Goal: Task Accomplishment & Management: Complete application form

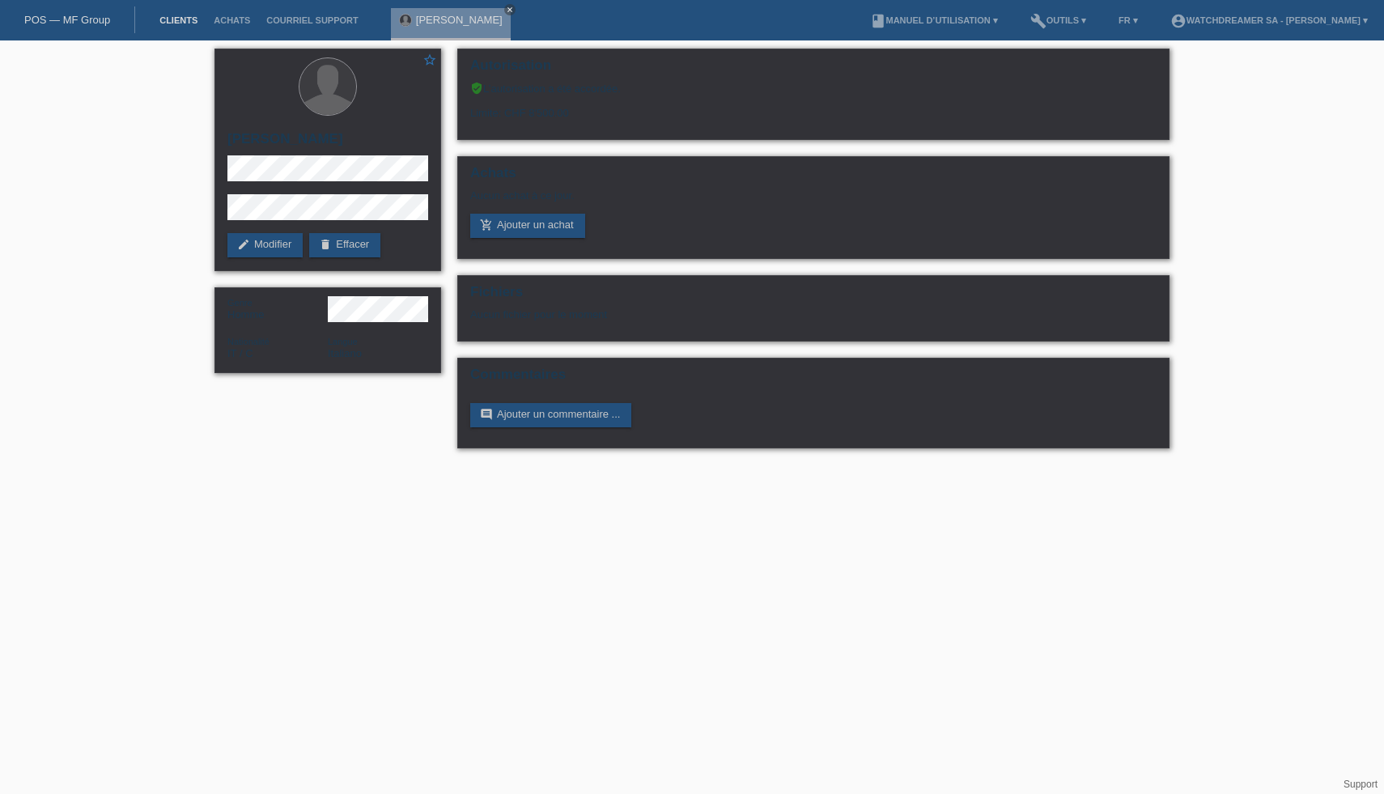
click at [184, 16] on link "Clients" at bounding box center [178, 20] width 54 height 10
click at [184, 21] on link "Clients" at bounding box center [178, 20] width 54 height 10
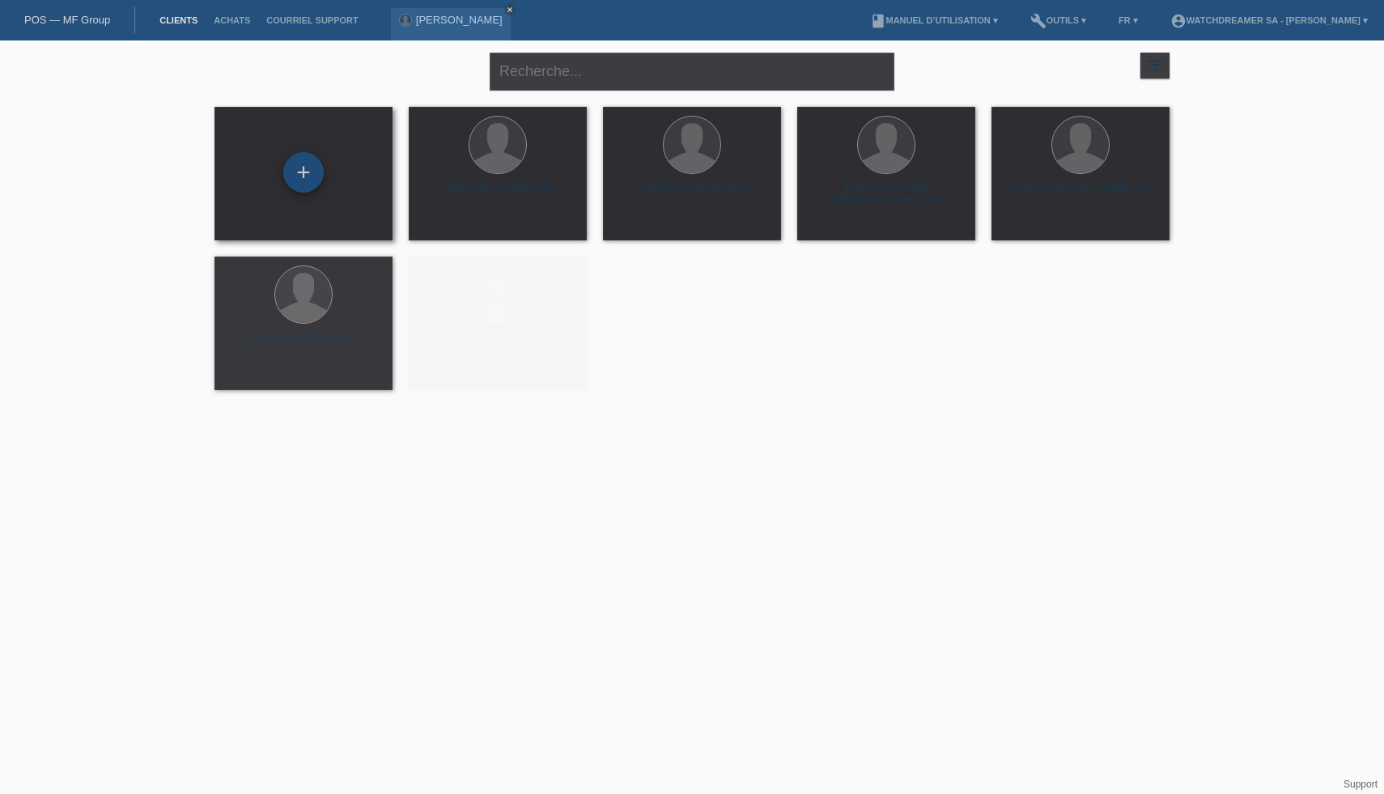
click at [287, 185] on div "+" at bounding box center [303, 172] width 40 height 40
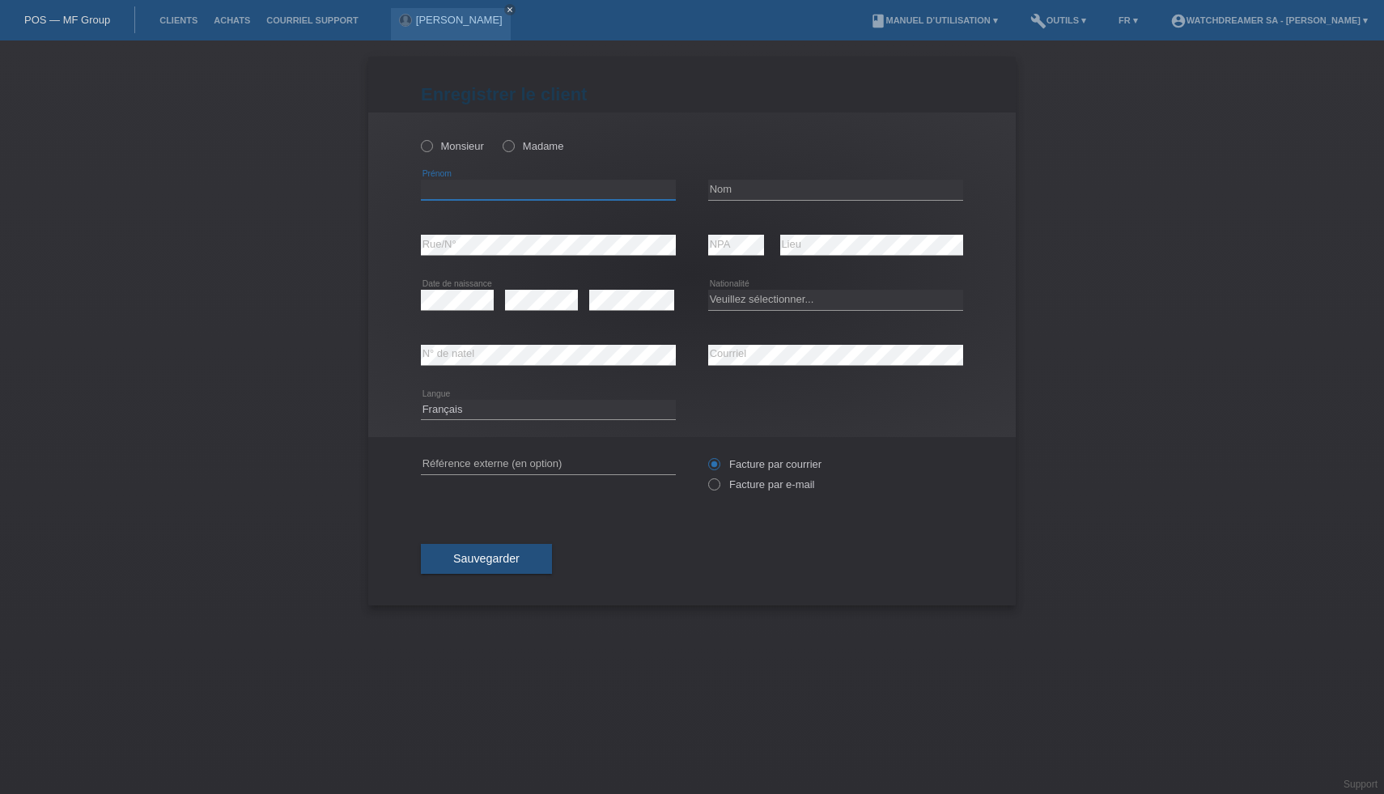
click at [499, 196] on input "text" at bounding box center [548, 190] width 255 height 20
paste input "Erdinc"
type input "Erdinc"
click at [745, 187] on input "text" at bounding box center [835, 190] width 255 height 20
paste input "Erkmen"
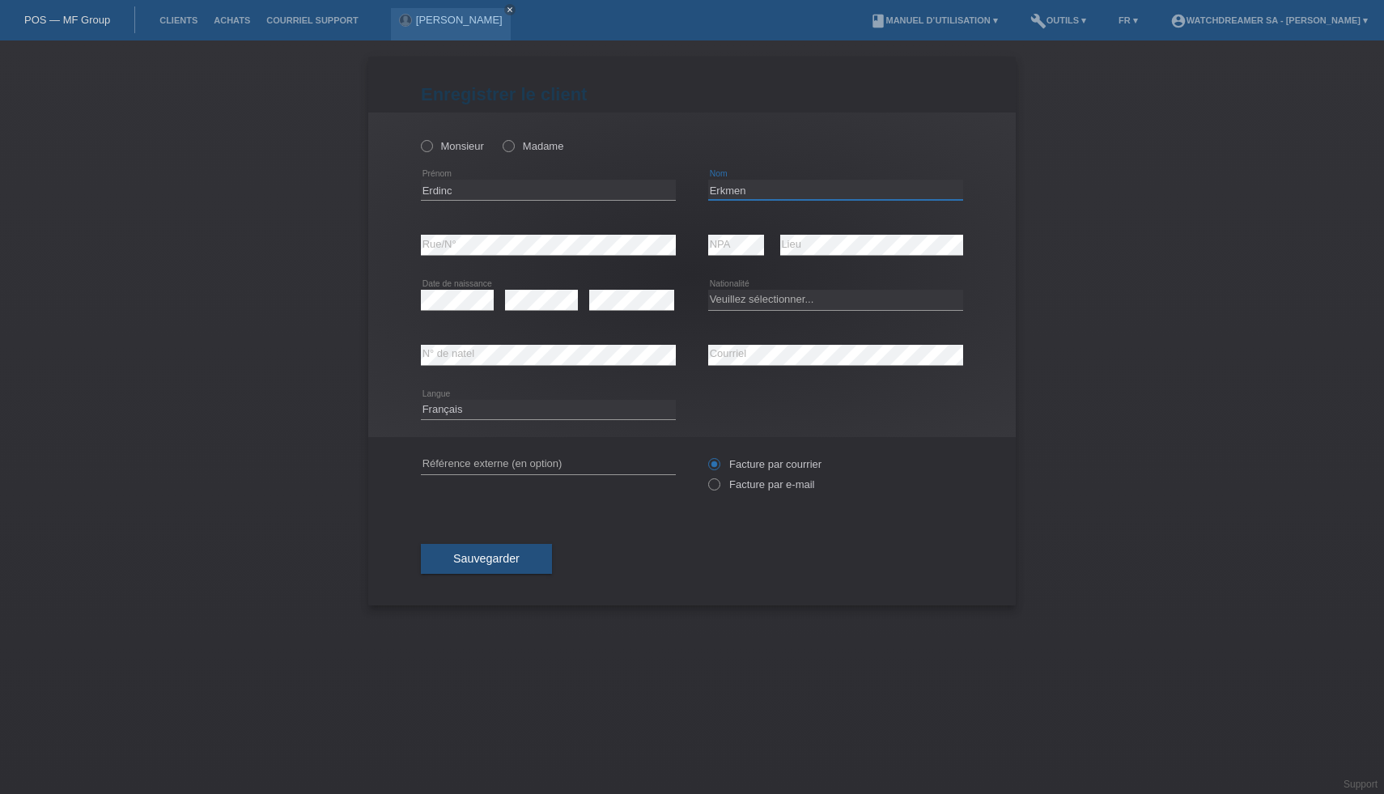
type input "Erkmen"
click at [774, 303] on select "Veuillez sélectionner... Suisse Allemagne Autriche Liechtenstein ------------ A…" at bounding box center [835, 299] width 255 height 19
select select "TR"
click at [708, 290] on select "Veuillez sélectionner... Suisse Allemagne Autriche Liechtenstein ------------ A…" at bounding box center [835, 299] width 255 height 19
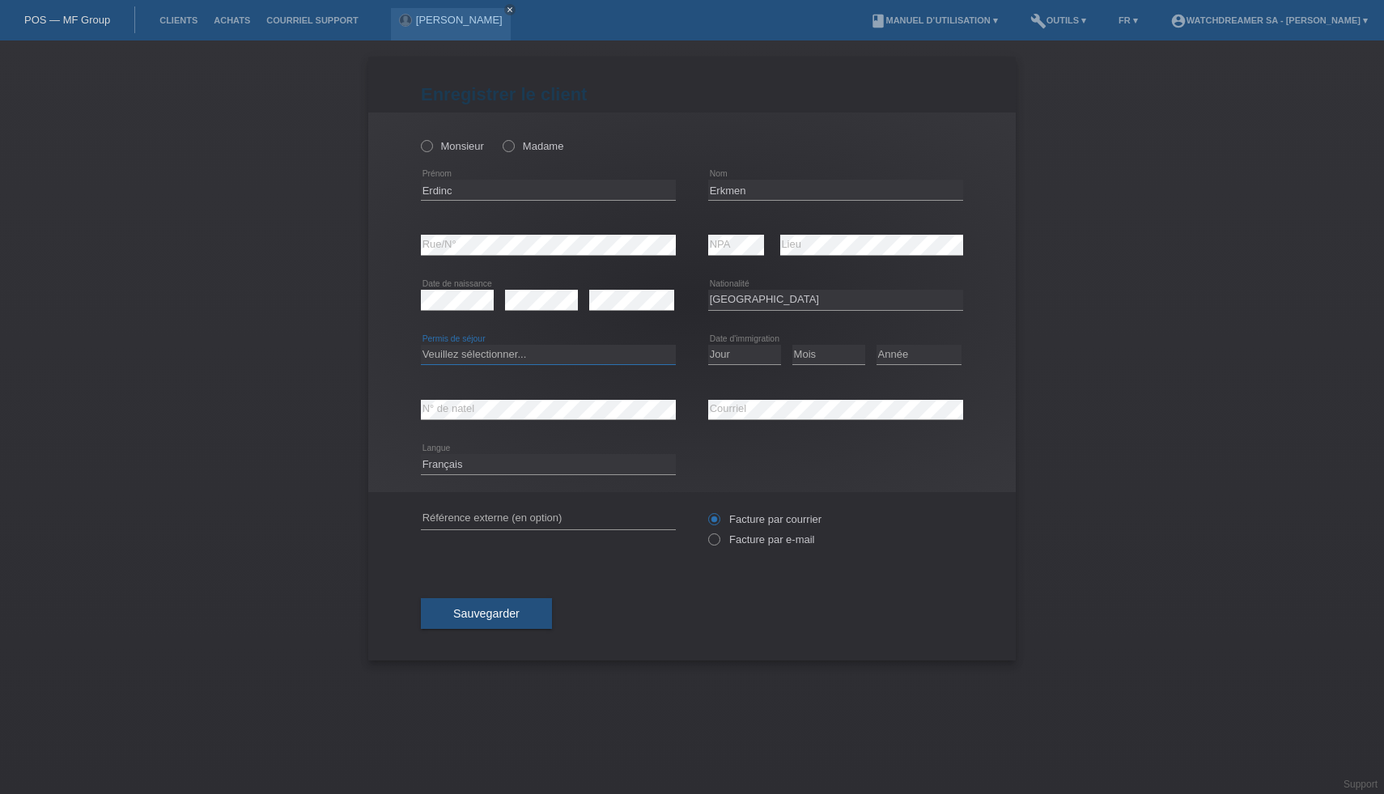
click at [540, 356] on select "Veuillez sélectionner... C B B - Statut de réfugié Autre" at bounding box center [548, 354] width 255 height 19
select select "C"
click at [421, 345] on select "Veuillez sélectionner... C B B - Statut de réfugié Autre" at bounding box center [548, 354] width 255 height 19
click at [764, 350] on select "Jour 01 02 03 04 05 06 07 08 09 10 11" at bounding box center [744, 354] width 73 height 19
select select "04"
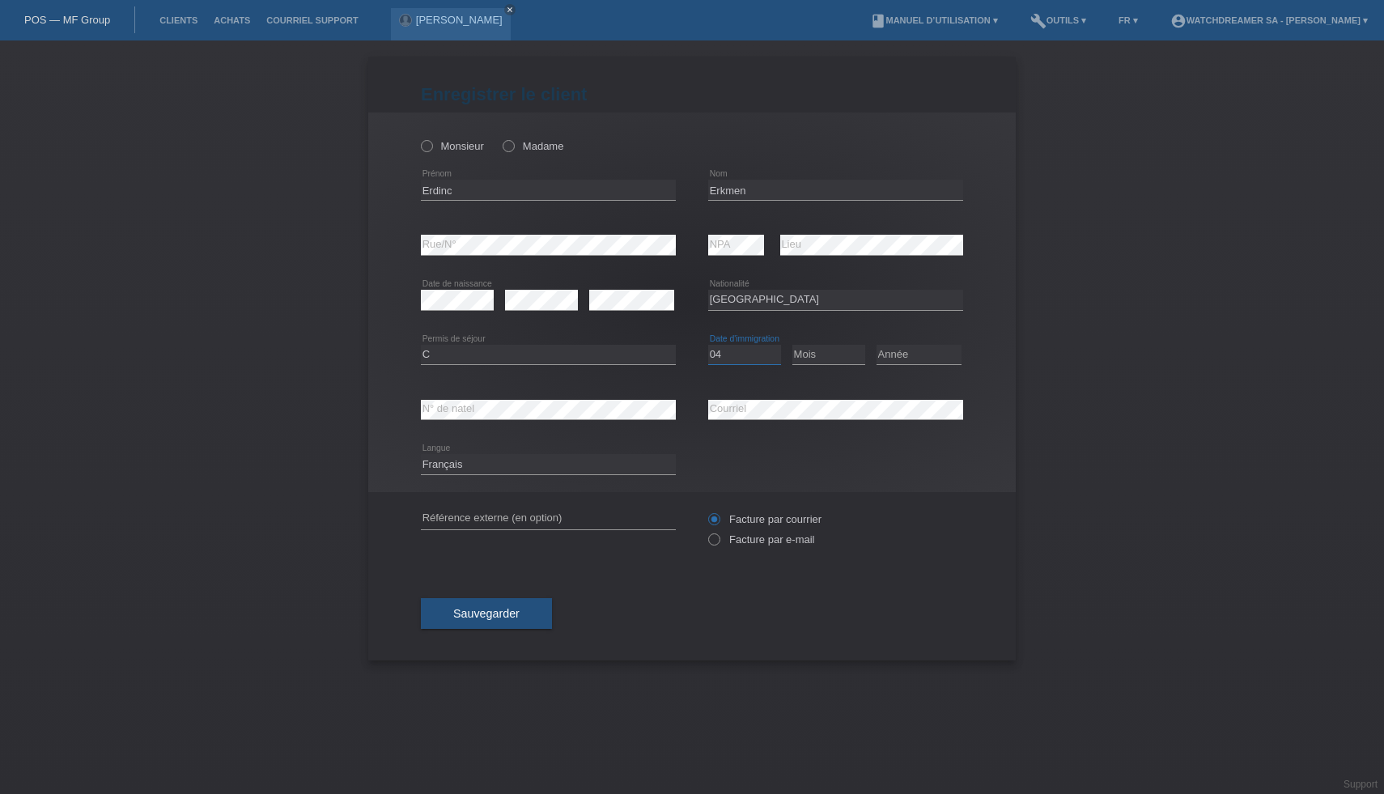
click at [708, 345] on select "Jour 01 02 03 04 05 06 07 08 09 10 11" at bounding box center [744, 354] width 73 height 19
click at [816, 356] on select "Mois 01 02 03 04 05 06 07 08 09 10 11" at bounding box center [828, 354] width 73 height 19
select select "11"
click at [792, 345] on select "Mois 01 02 03 04 05 06 07 08 09 10 11" at bounding box center [828, 354] width 73 height 19
click at [906, 350] on select "Année 2025 2024 2023 2022 2021 2020 2019 2018 2017 2016 2015 2014 2013 2012 201…" at bounding box center [918, 354] width 85 height 19
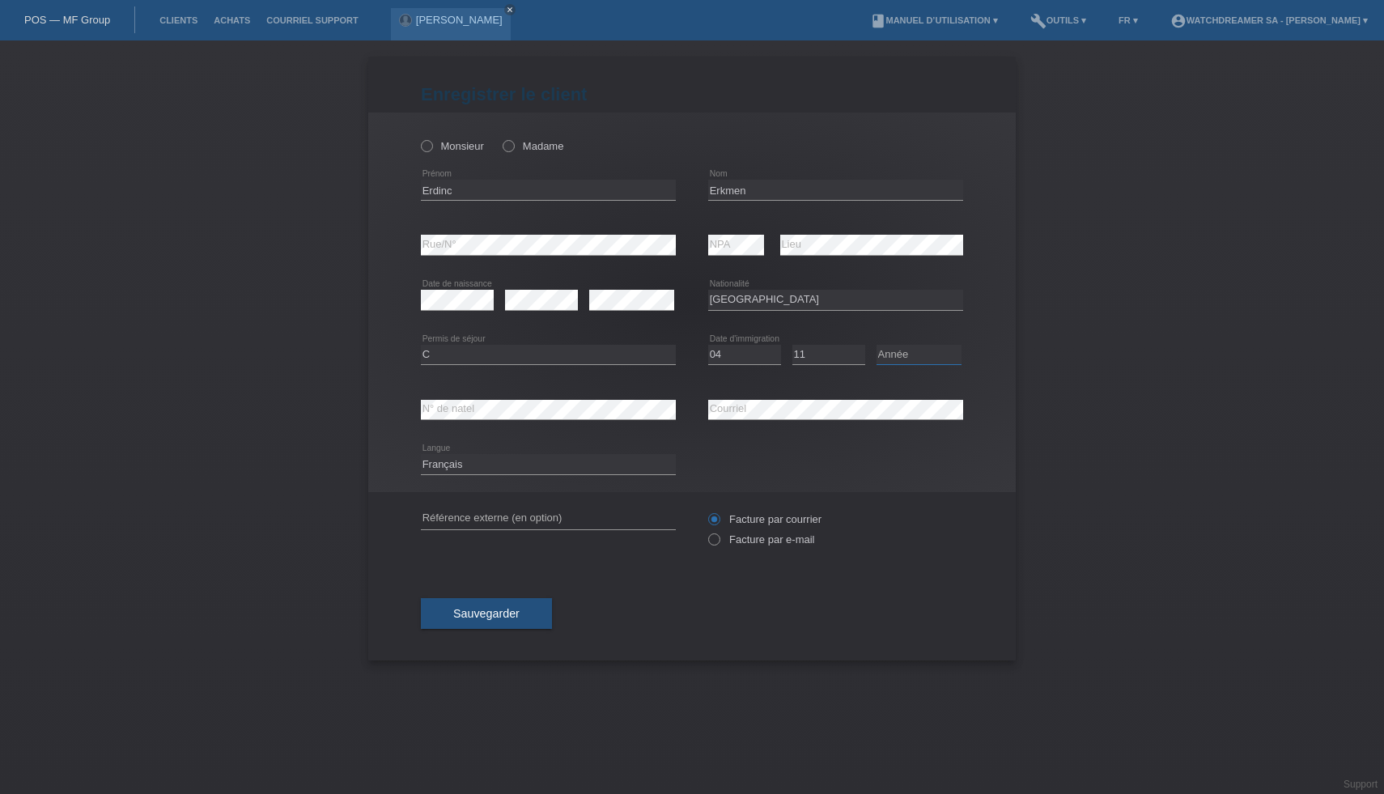
select select "1987"
click at [876, 345] on select "Année 2025 2024 2023 2022 2021 2020 2019 2018 2017 2016 2015 2014 2013 2012 201…" at bounding box center [918, 354] width 85 height 19
click at [497, 463] on select "Deutsch Français Italiano English" at bounding box center [548, 463] width 255 height 19
select select "de"
click at [421, 455] on select "Deutsch Français Italiano English" at bounding box center [548, 463] width 255 height 19
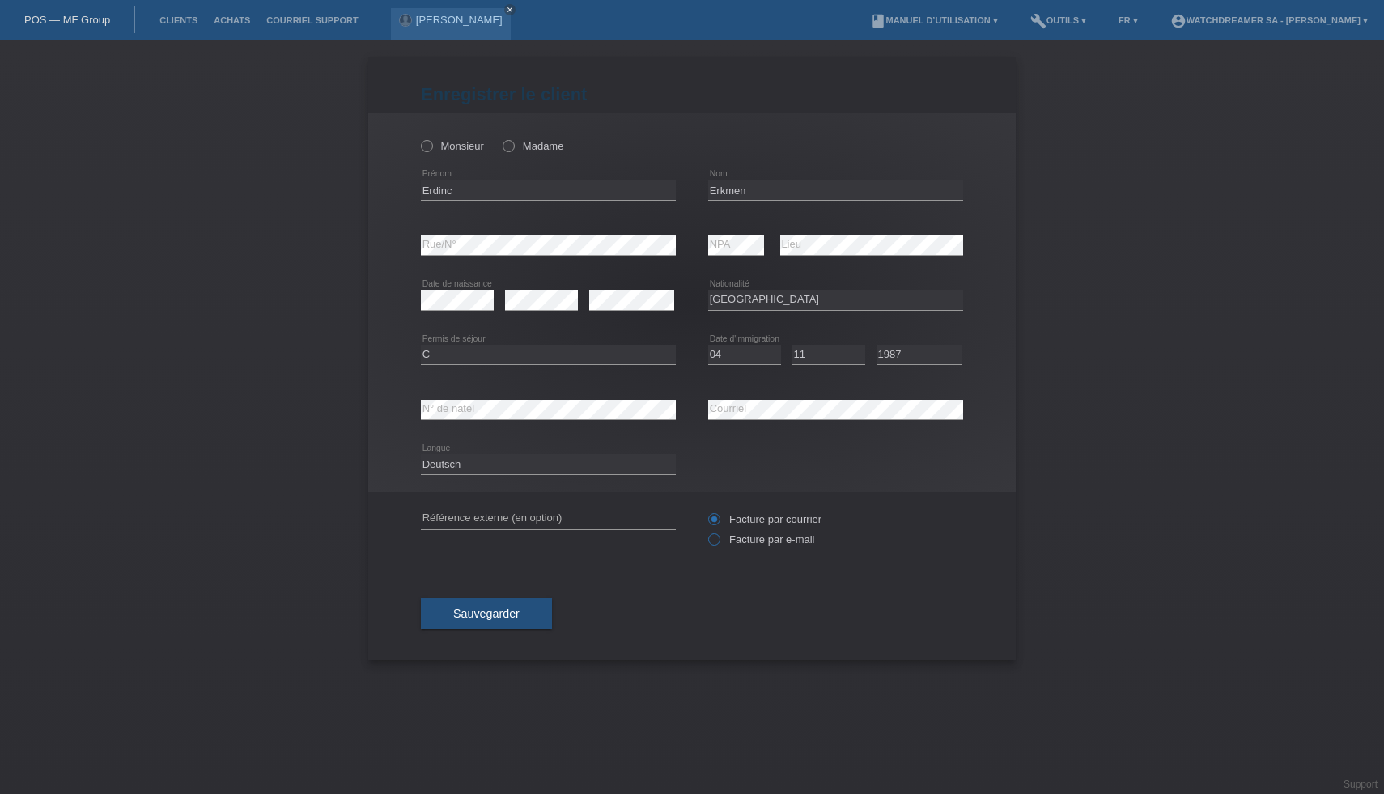
click at [753, 541] on label "Facture par e-mail" at bounding box center [761, 539] width 106 height 12
click at [719, 541] on input "Facture par e-mail" at bounding box center [713, 543] width 11 height 20
radio input "true"
click at [524, 612] on button "Sauvegarder" at bounding box center [486, 613] width 131 height 31
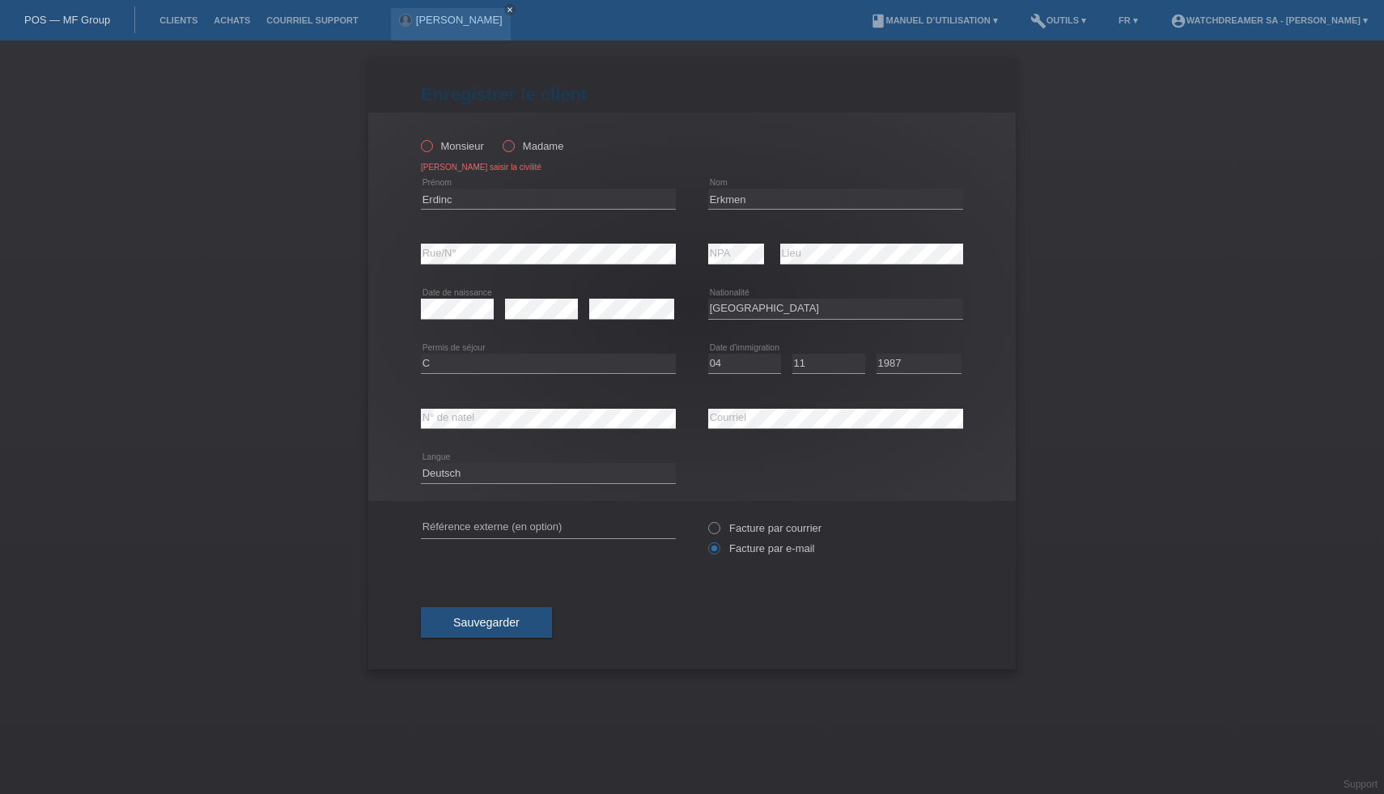
click at [448, 149] on label "Monsieur" at bounding box center [452, 146] width 63 height 12
click at [431, 149] on input "Monsieur" at bounding box center [426, 145] width 11 height 11
radio input "true"
click at [502, 625] on span "Sauvegarder" at bounding box center [486, 622] width 66 height 13
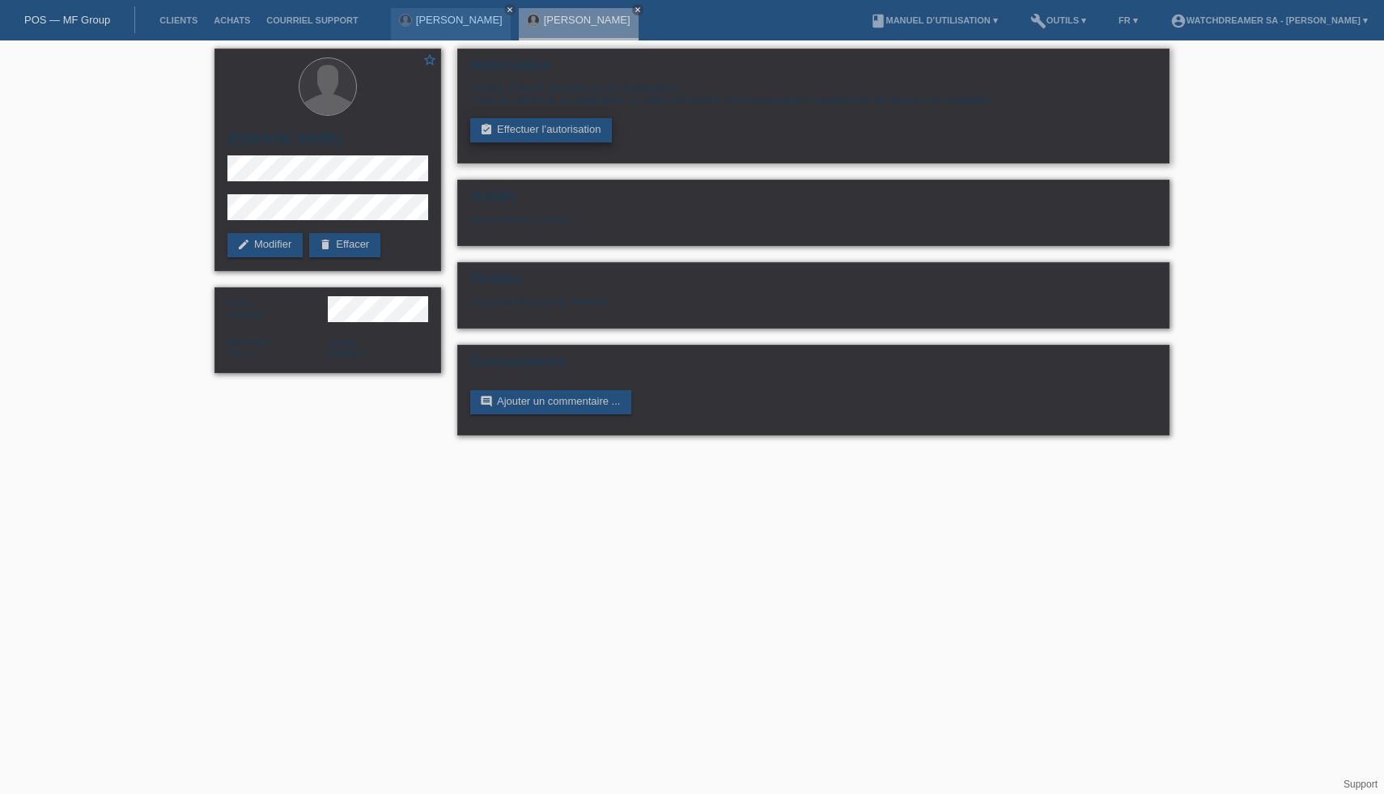
click at [583, 134] on link "assignment_turned_in Effectuer l’autorisation" at bounding box center [541, 130] width 142 height 24
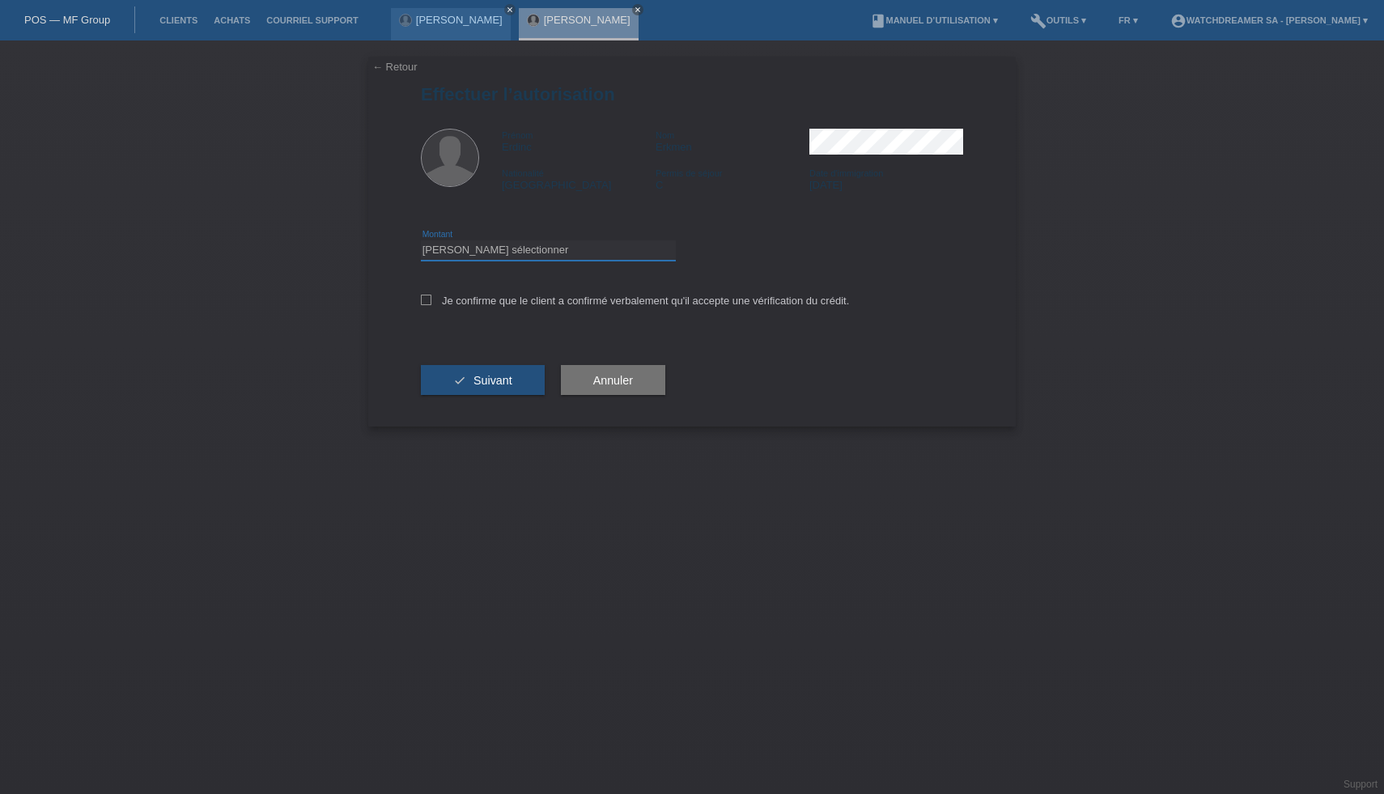
click at [575, 258] on select "Veuillez sélectionner CHF 1.00 - CHF 499.00 CHF 500.00 - CHF 1'999.00 CHF 2'000…" at bounding box center [548, 249] width 255 height 19
select select "3"
click at [421, 243] on select "Veuillez sélectionner CHF 1.00 - CHF 499.00 CHF 500.00 - CHF 1'999.00 CHF 2'000…" at bounding box center [548, 249] width 255 height 19
click at [490, 303] on label "Je confirme que le client a confirmé verbalement qu'il accepte une vérification…" at bounding box center [635, 301] width 428 height 12
click at [431, 303] on input "Je confirme que le client a confirmé verbalement qu'il accepte une vérification…" at bounding box center [426, 300] width 11 height 11
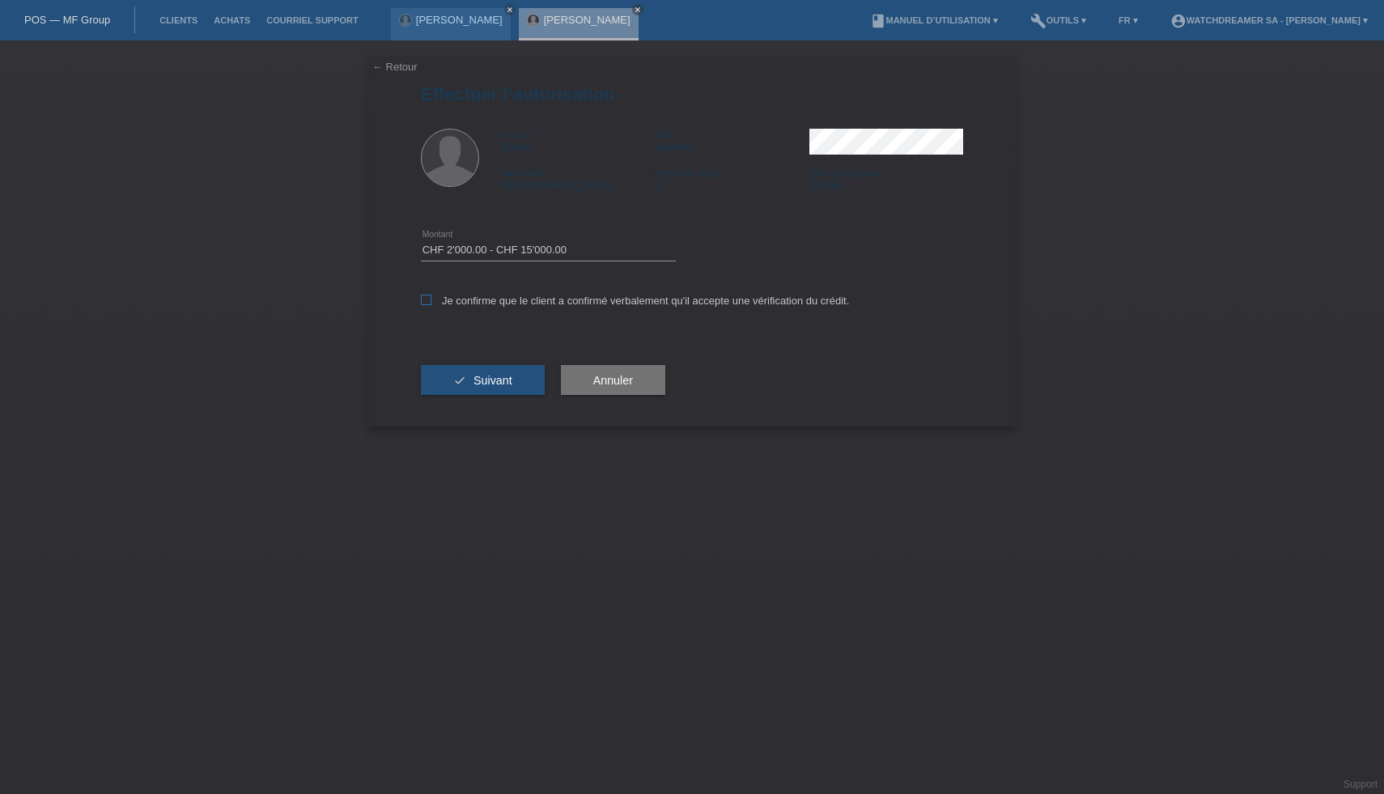
checkbox input "true"
click at [490, 380] on span "Suivant" at bounding box center [492, 380] width 39 height 13
